Goal: Task Accomplishment & Management: Use online tool/utility

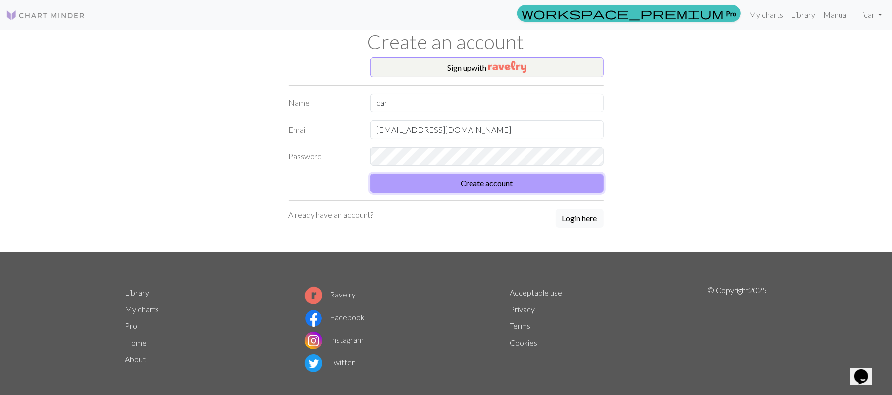
click at [489, 182] on button "Create account" at bounding box center [487, 183] width 233 height 19
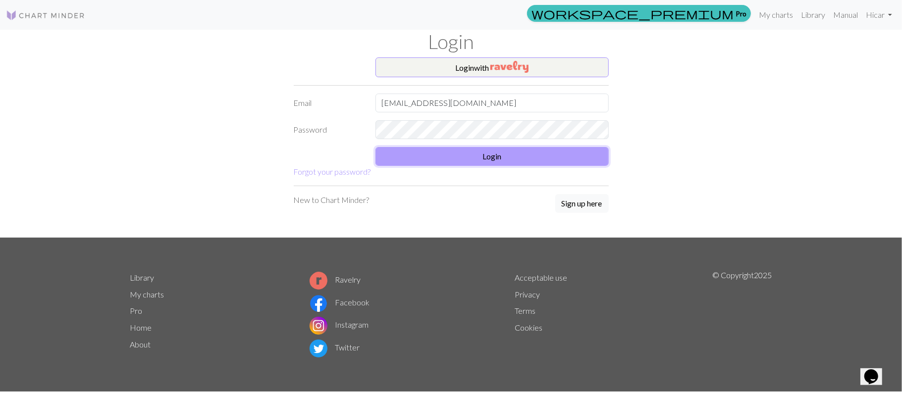
click at [471, 156] on button "Login" at bounding box center [491, 156] width 233 height 19
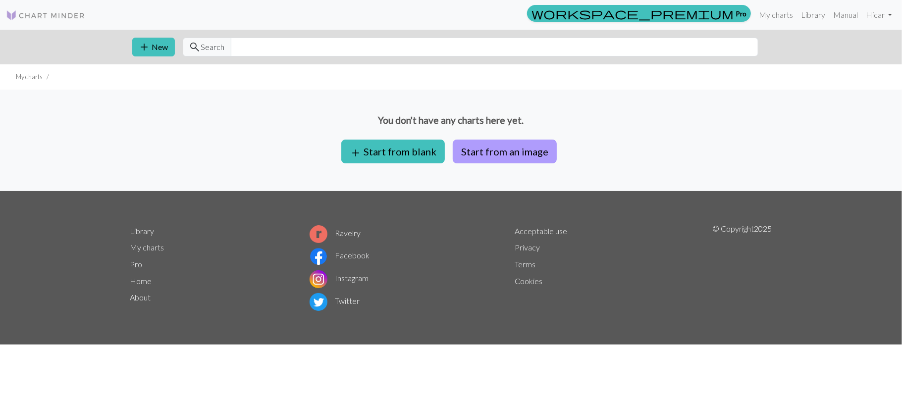
click at [474, 155] on button "Start from an image" at bounding box center [505, 152] width 104 height 24
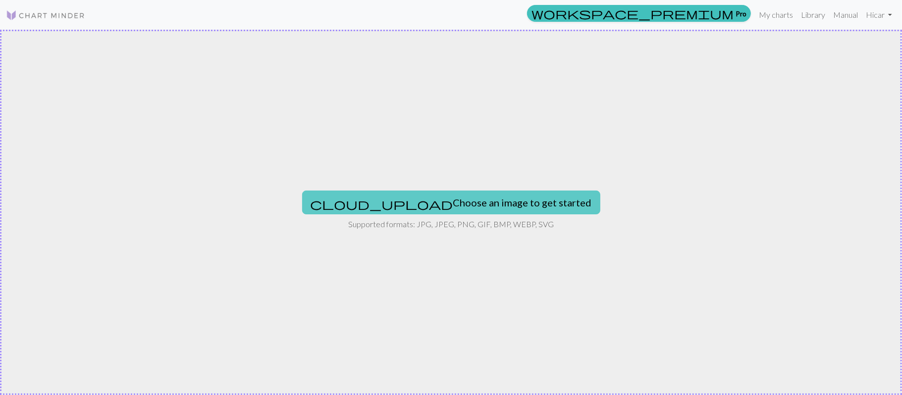
click at [448, 193] on button "cloud_upload Choose an image to get started" at bounding box center [451, 203] width 298 height 24
